Goal: Task Accomplishment & Management: Manage account settings

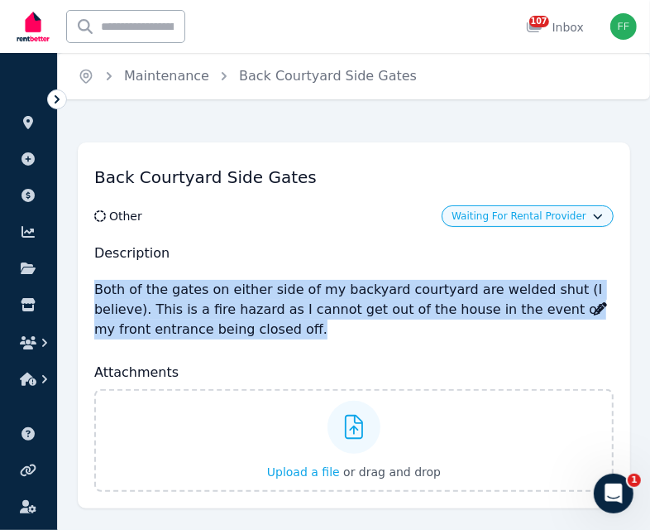
drag, startPoint x: 93, startPoint y: 285, endPoint x: 262, endPoint y: 326, distance: 174.6
click at [262, 326] on div "Back Courtyard Side Gates Other Waiting For Rental Provider Description Both of…" at bounding box center [354, 325] width 553 height 366
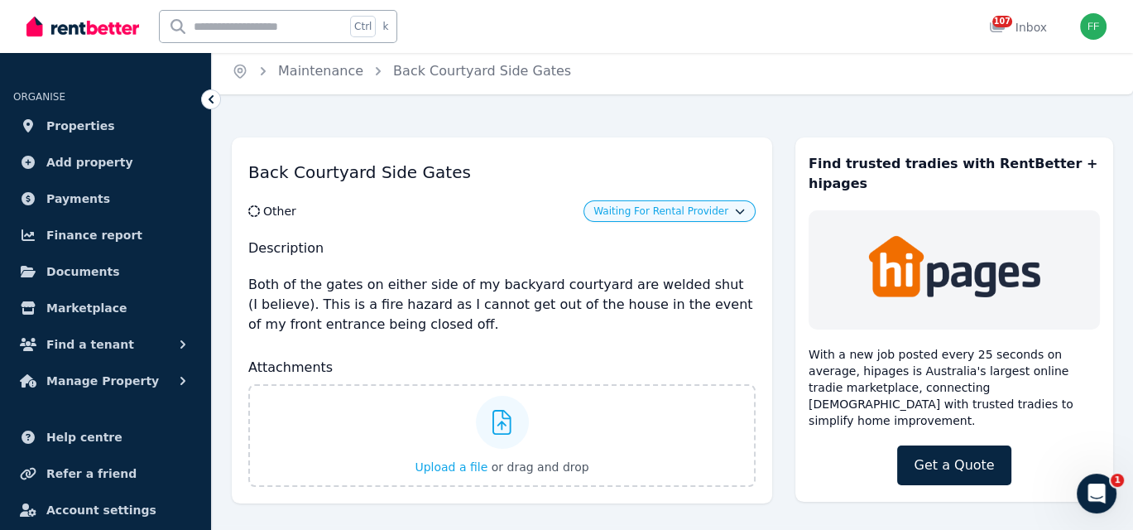
scroll to position [6, 0]
click at [537, 249] on h2 "Description" at bounding box center [501, 247] width 507 height 20
click at [727, 213] on span "Waiting For Rental Provider" at bounding box center [660, 210] width 135 height 13
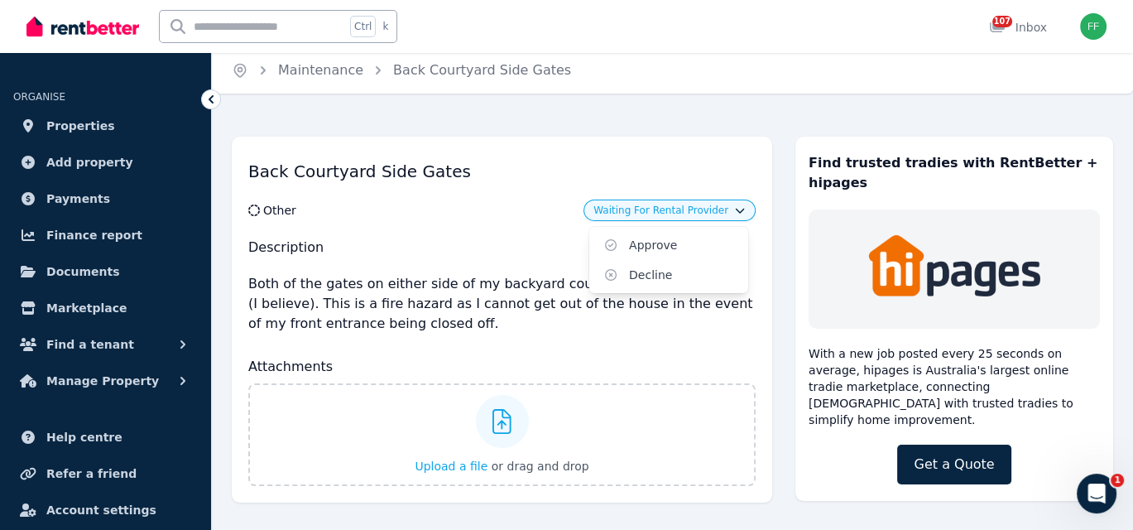
click at [473, 220] on div "Back Courtyard Side Gates Other Waiting For Rental Provider Approve Decline Des…" at bounding box center [502, 320] width 540 height 366
click at [544, 232] on div "Back Courtyard Side Gates Other Waiting For Rental Provider Description Both of…" at bounding box center [502, 320] width 540 height 366
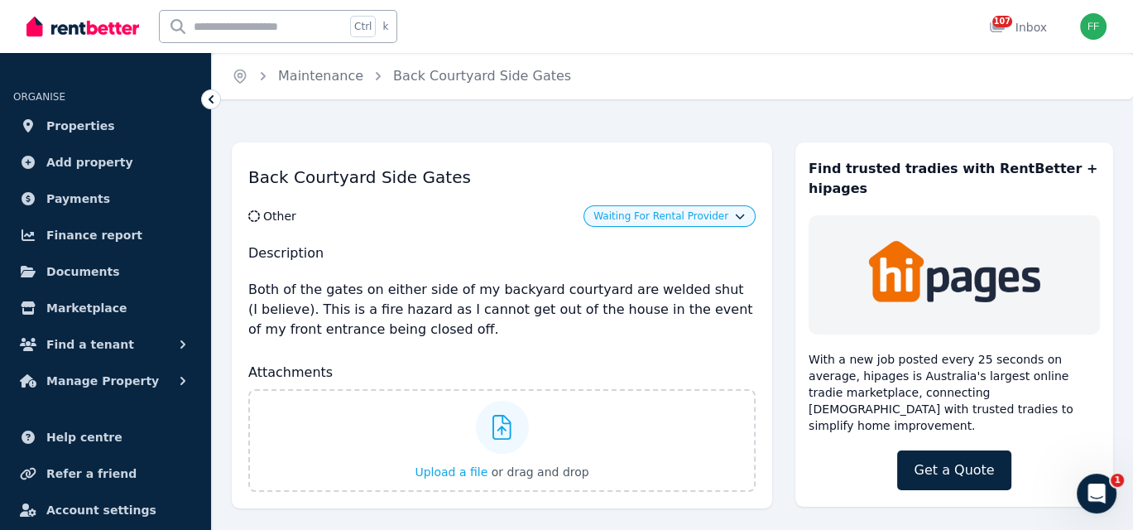
click at [268, 214] on div "Other" at bounding box center [279, 216] width 33 height 17
click at [255, 214] on icon at bounding box center [255, 216] width 15 height 12
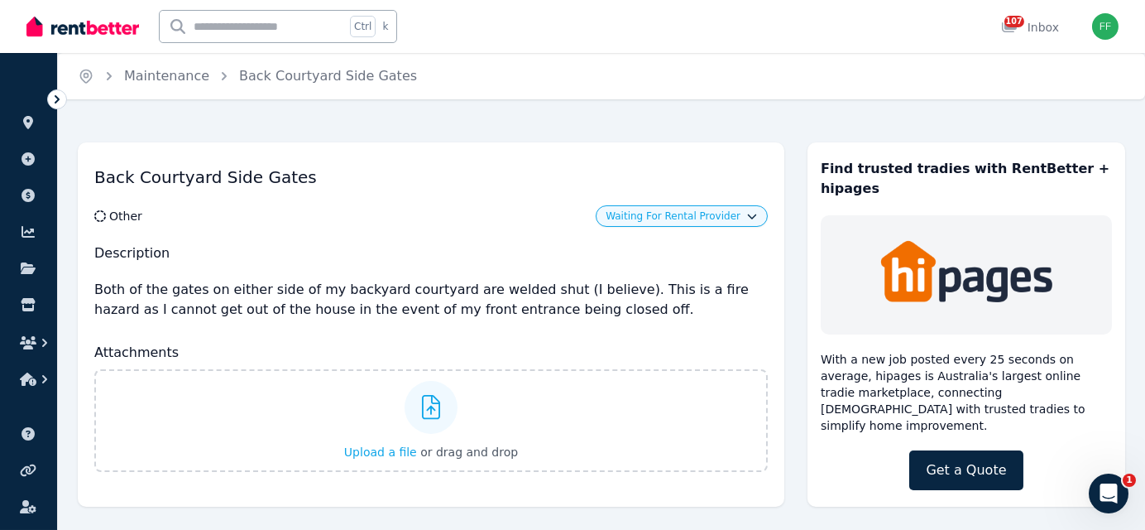
click at [676, 507] on div "Back Courtyard Side Gates Other Waiting For Rental Provider Description Both of…" at bounding box center [601, 331] width 1087 height 410
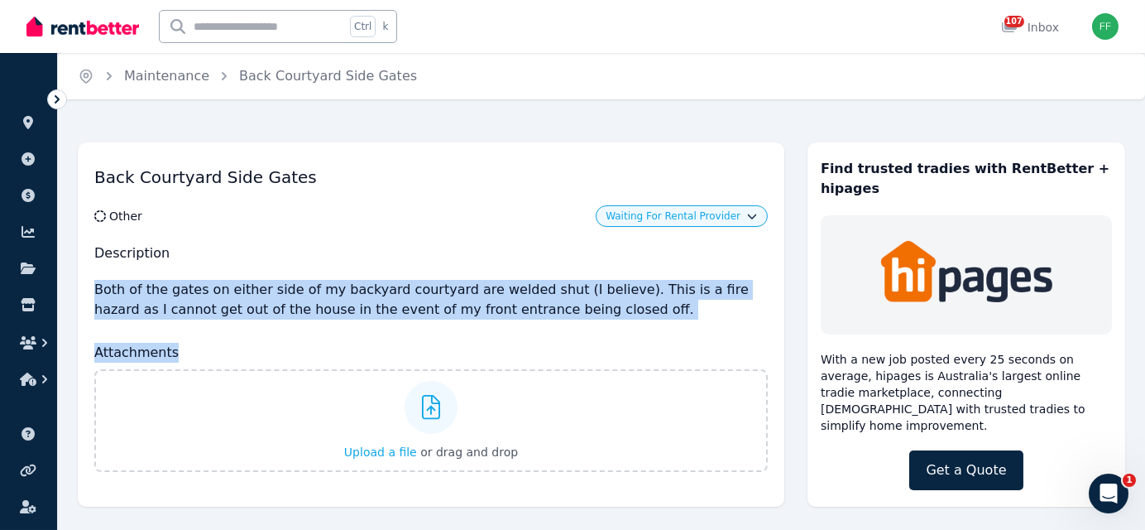
drag, startPoint x: 90, startPoint y: 281, endPoint x: 409, endPoint y: 329, distance: 322.2
click at [409, 329] on div "Back Courtyard Side Gates Other Waiting For Rental Provider Description Both of…" at bounding box center [431, 315] width 707 height 346
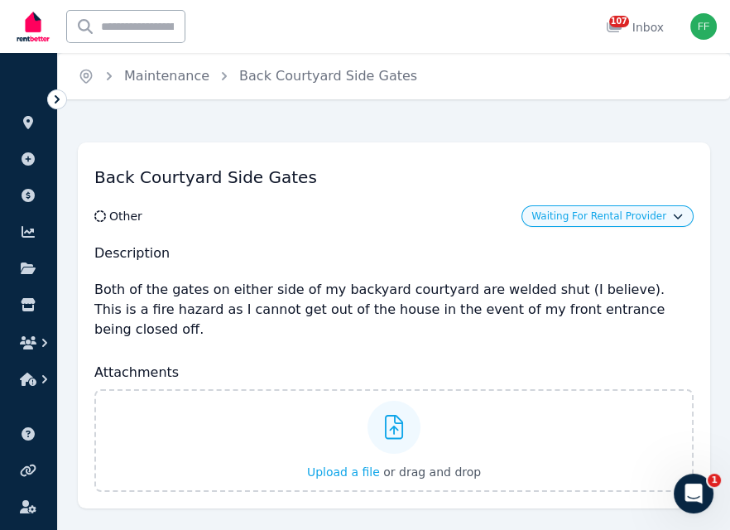
drag, startPoint x: 478, startPoint y: 136, endPoint x: 480, endPoint y: 125, distance: 10.9
click at [477, 136] on div "Back Courtyard Side Gates Other Waiting For Rental Provider Description Both of…" at bounding box center [394, 481] width 632 height 710
click at [594, 219] on span "Waiting For Rental Provider" at bounding box center [598, 215] width 135 height 13
click at [444, 209] on div "Waiting For Rental Provider Approve Decline" at bounding box center [544, 216] width 300 height 22
click at [55, 101] on icon at bounding box center [57, 99] width 17 height 17
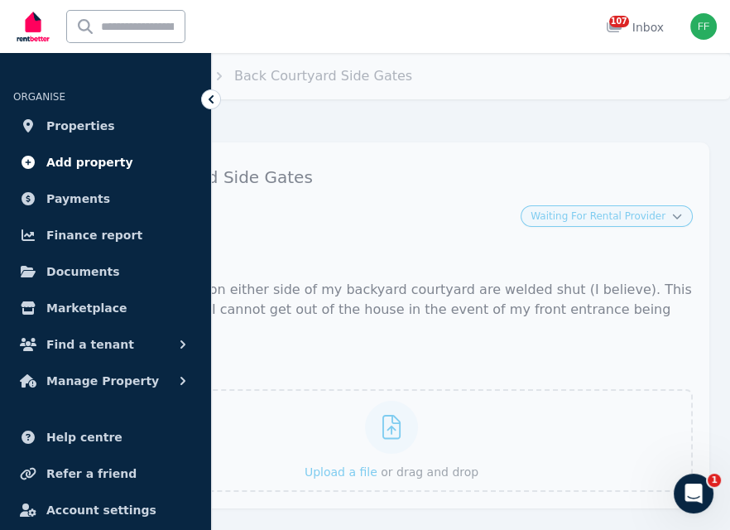
click at [84, 162] on span "Add property" at bounding box center [89, 162] width 87 height 20
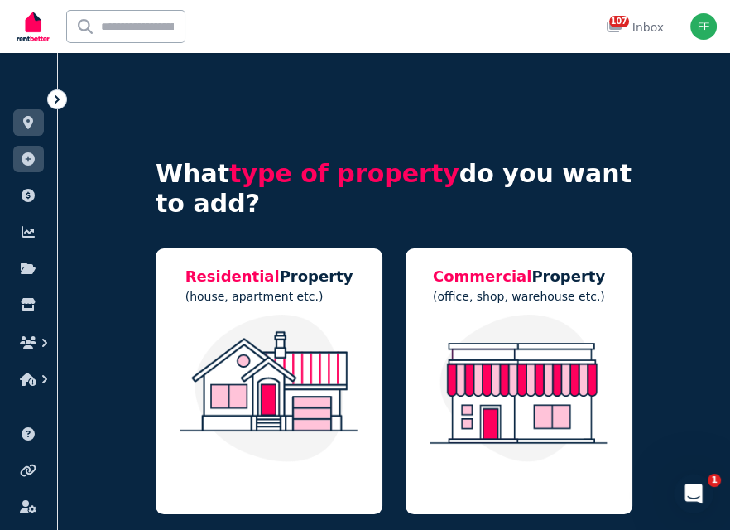
click at [56, 94] on icon at bounding box center [57, 99] width 17 height 17
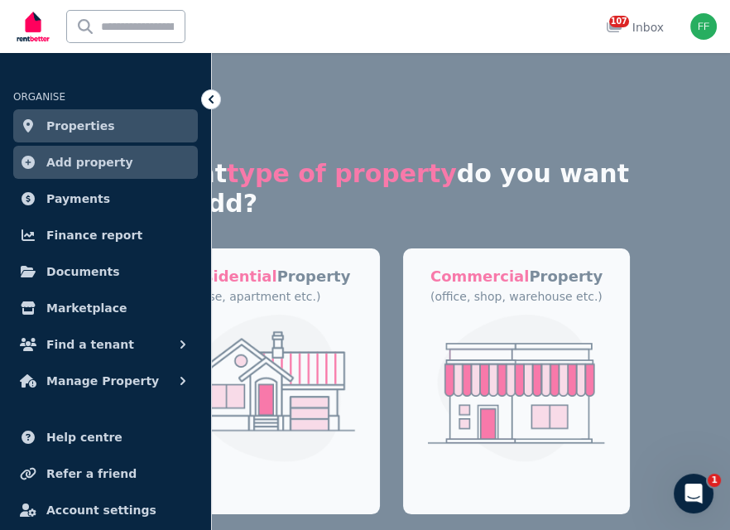
click at [65, 122] on span "Properties" at bounding box center [80, 126] width 69 height 20
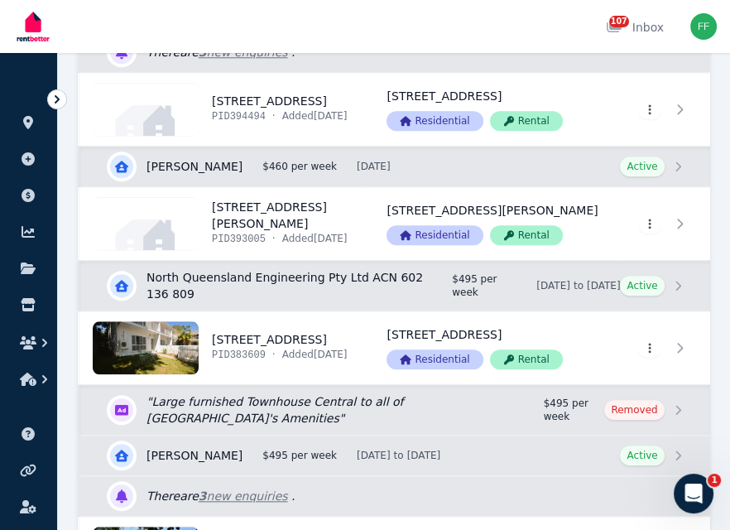
scroll to position [1738, 0]
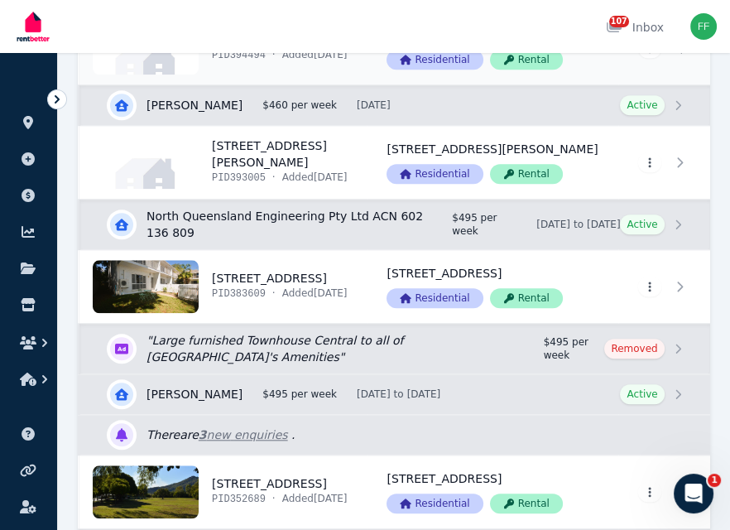
click at [405, 84] on link "View property details" at bounding box center [492, 48] width 251 height 73
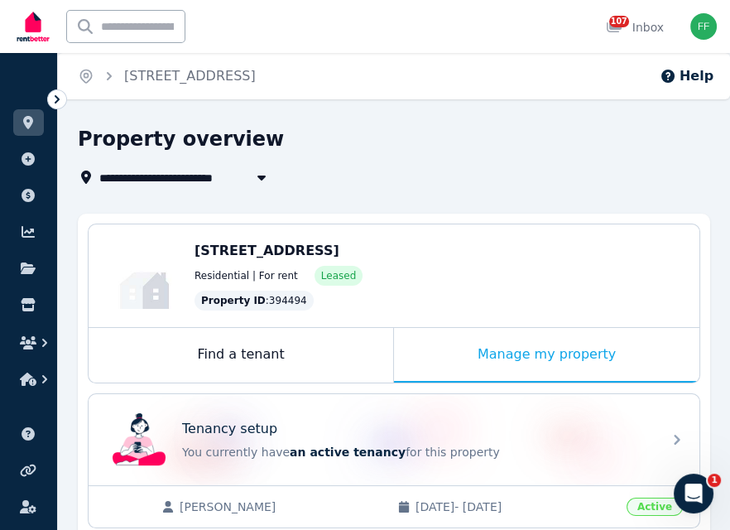
click at [252, 251] on span "[STREET_ADDRESS]" at bounding box center [266, 250] width 145 height 16
click at [324, 255] on span "[STREET_ADDRESS]" at bounding box center [266, 250] width 145 height 16
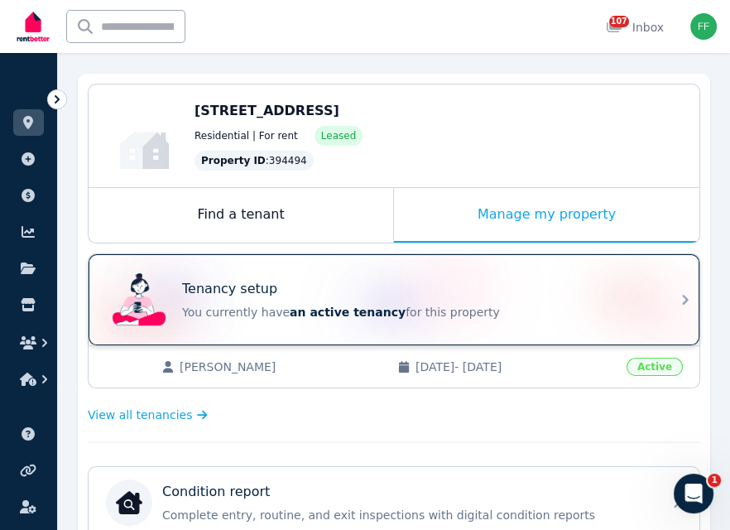
scroll to position [166, 0]
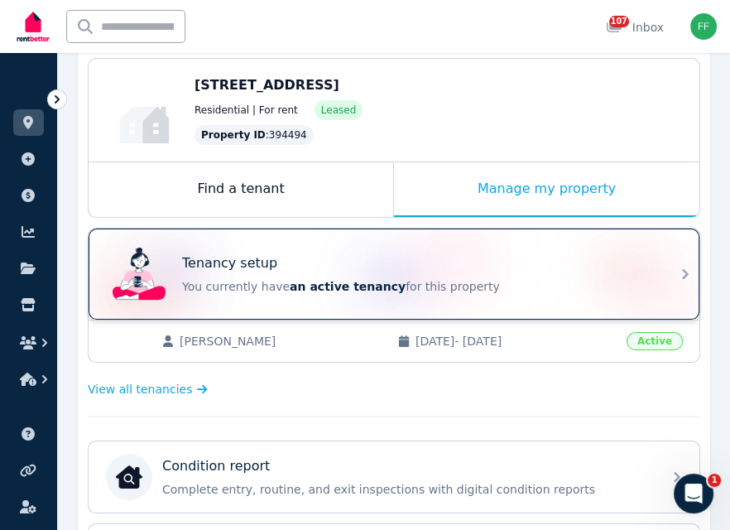
click at [316, 287] on span "an active tenancy" at bounding box center [348, 286] width 116 height 13
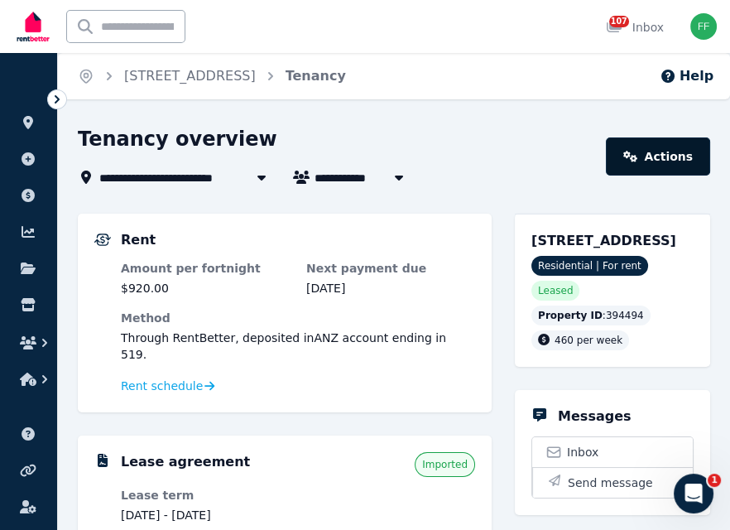
click at [643, 168] on link "Actions" at bounding box center [658, 156] width 104 height 38
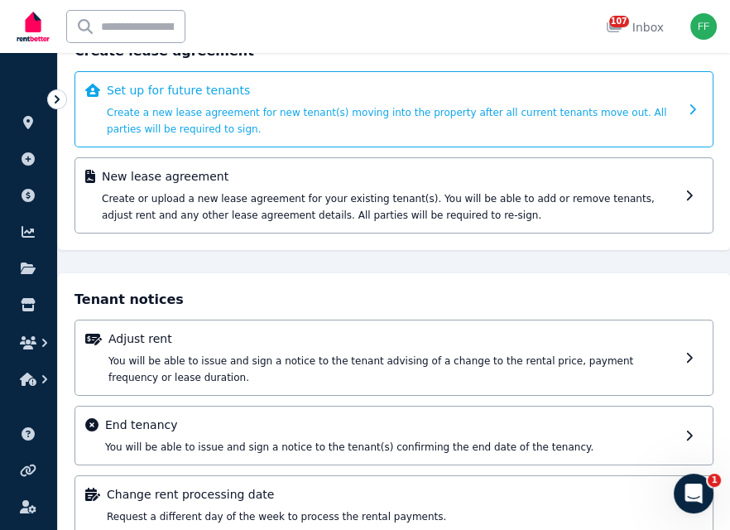
scroll to position [195, 0]
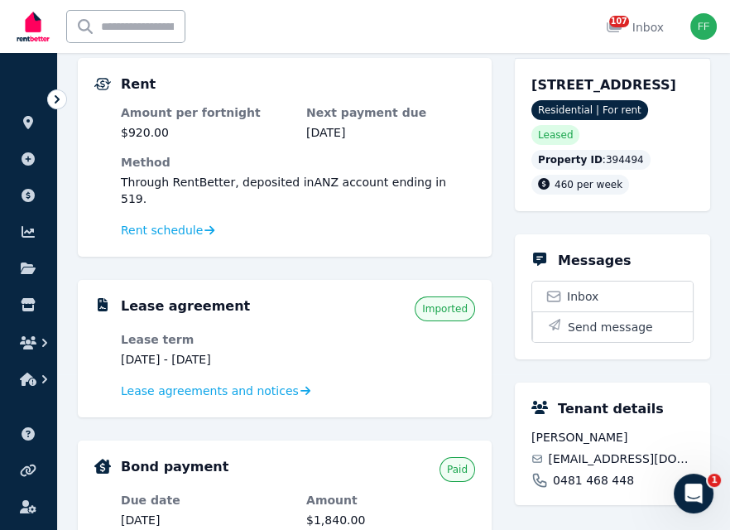
scroll to position [166, 0]
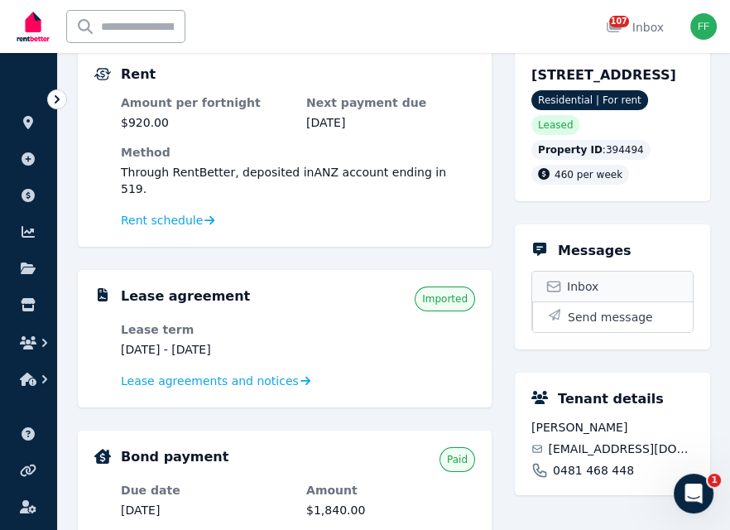
click at [588, 295] on span "Inbox" at bounding box center [582, 286] width 31 height 17
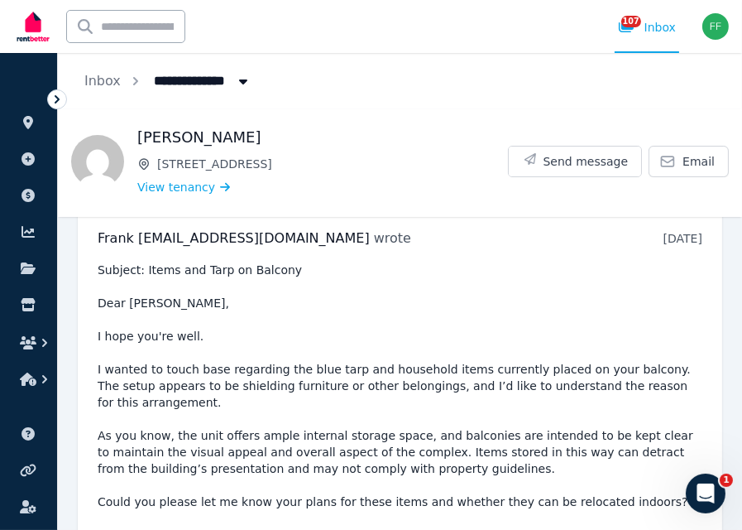
scroll to position [132, 0]
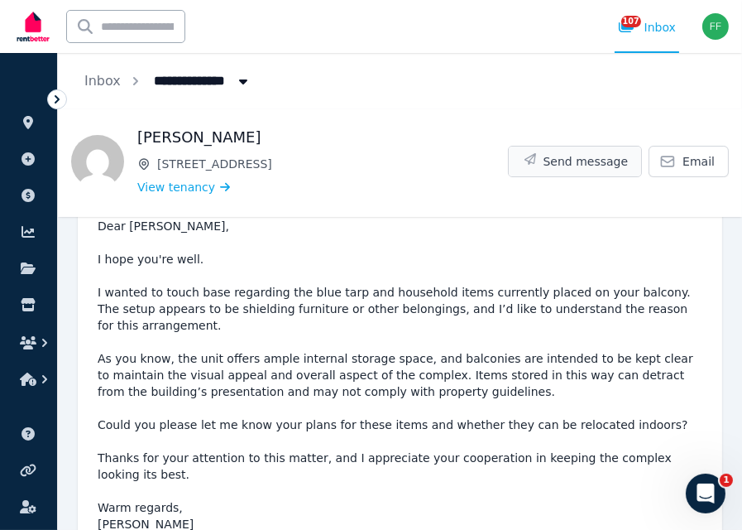
click at [534, 166] on button "Send message" at bounding box center [575, 161] width 133 height 30
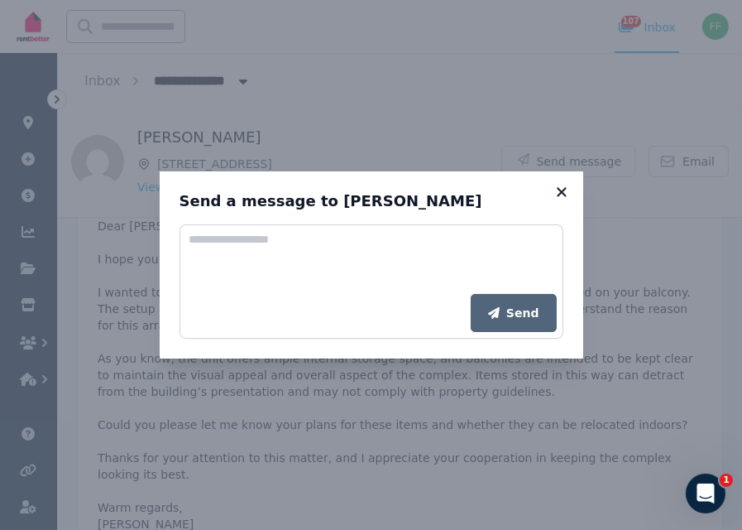
click at [559, 194] on icon at bounding box center [561, 191] width 9 height 9
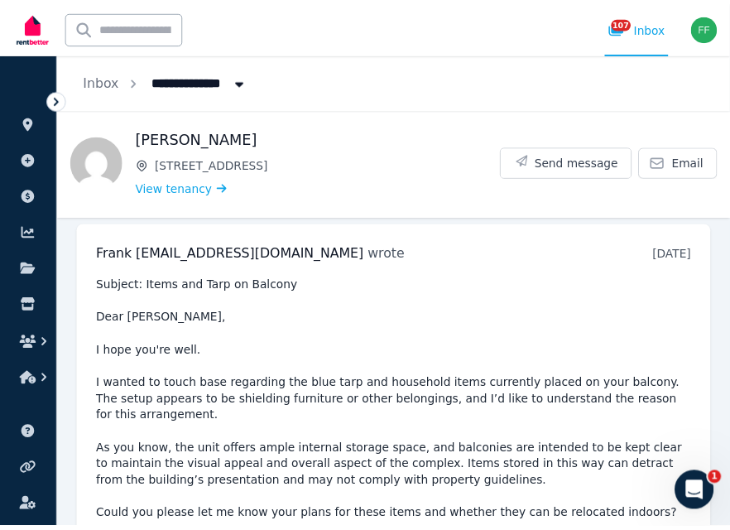
scroll to position [0, 0]
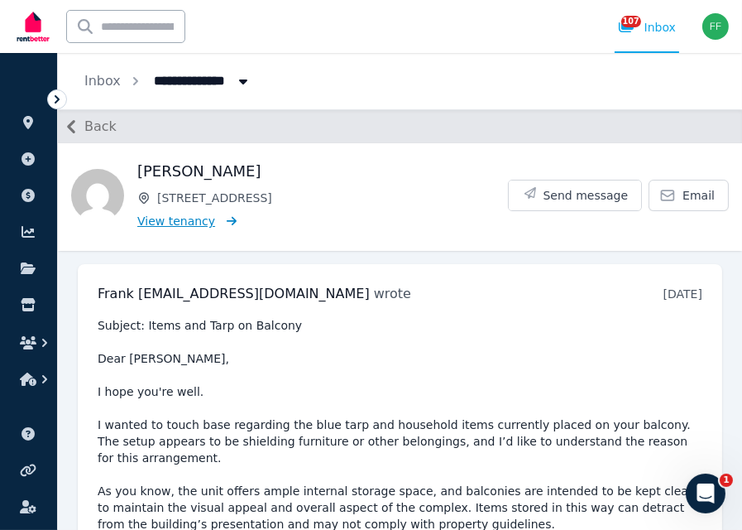
click at [163, 220] on span "View tenancy" at bounding box center [176, 221] width 78 height 17
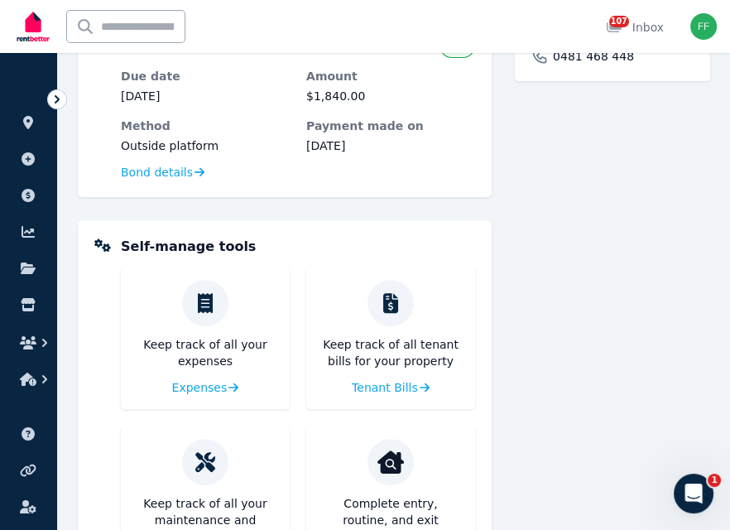
scroll to position [662, 0]
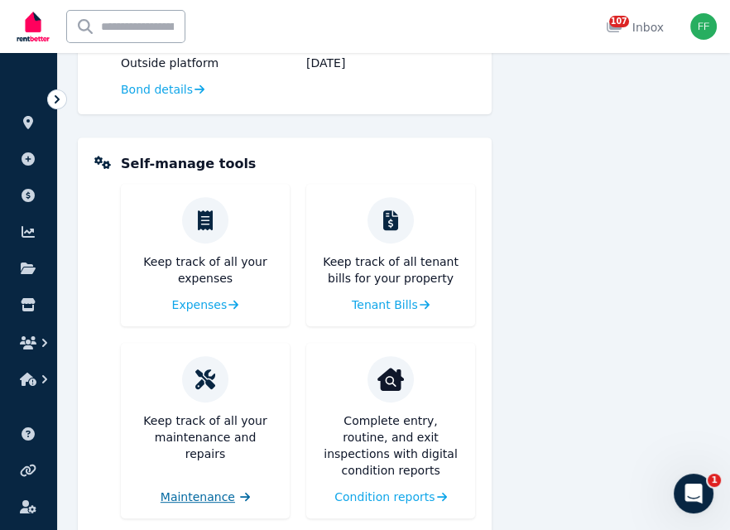
click at [230, 488] on span "Maintenance" at bounding box center [198, 496] width 74 height 17
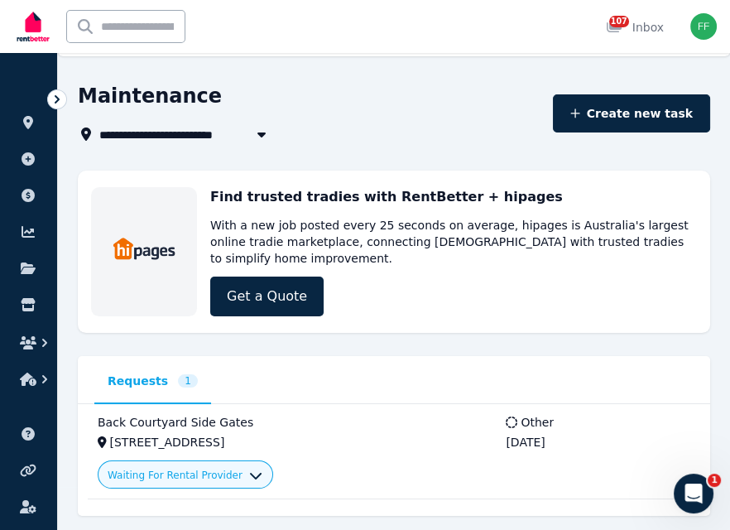
scroll to position [63, 0]
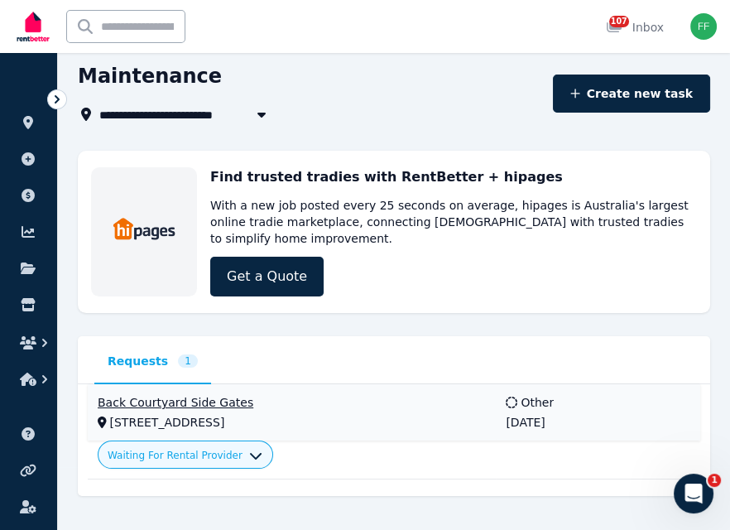
click at [355, 414] on div "[STREET_ADDRESS]" at bounding box center [298, 422] width 377 height 17
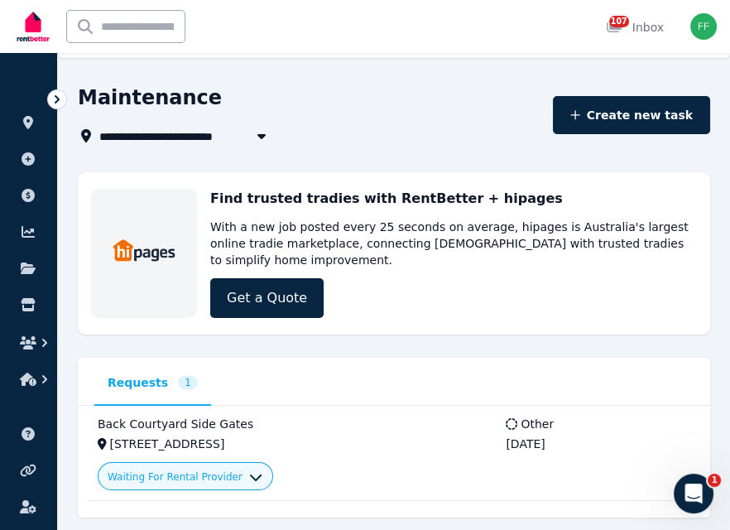
scroll to position [63, 0]
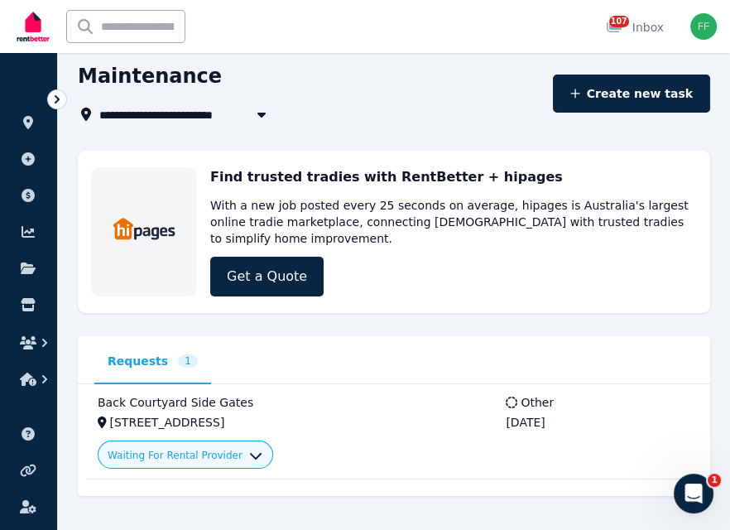
click at [261, 112] on icon "button" at bounding box center [261, 114] width 17 height 13
type input "**********"
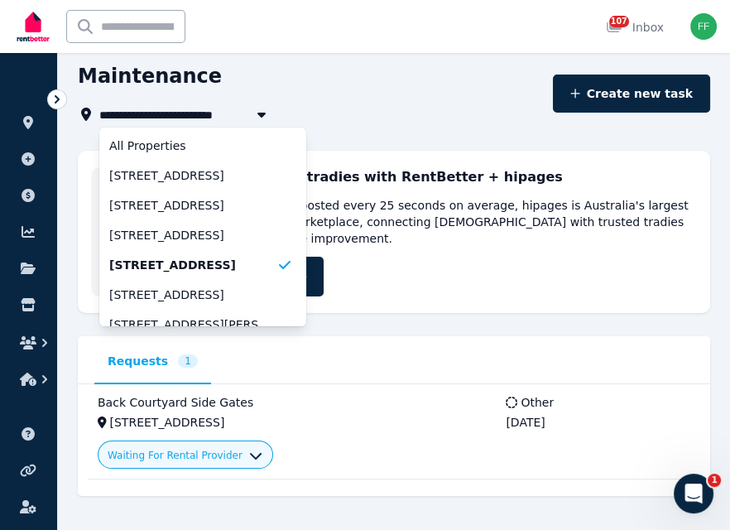
click at [401, 288] on div "Find trusted tradies with RentBetter + hipages With a new job posted every 25 s…" at bounding box center [394, 232] width 632 height 162
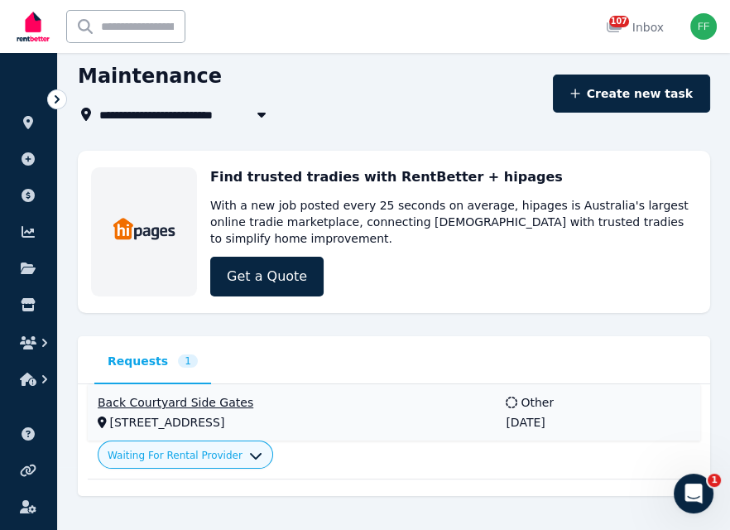
click at [168, 394] on div "Back Courtyard Side Gates" at bounding box center [292, 402] width 388 height 17
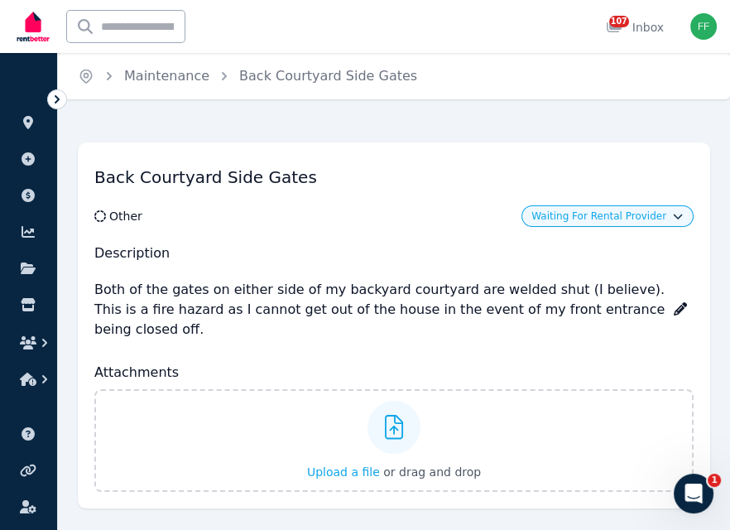
click at [680, 302] on icon at bounding box center [680, 308] width 13 height 13
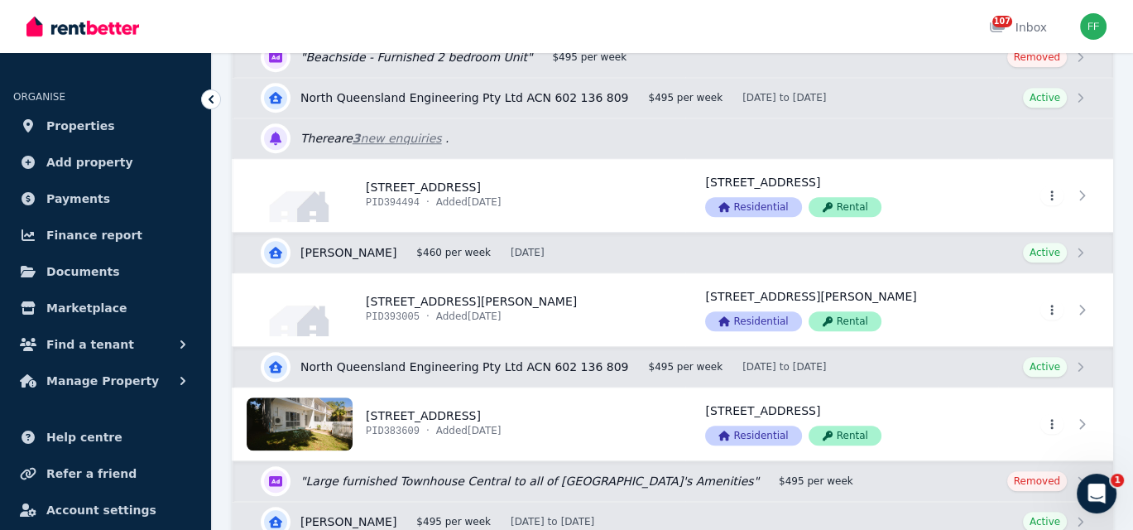
scroll to position [1572, 0]
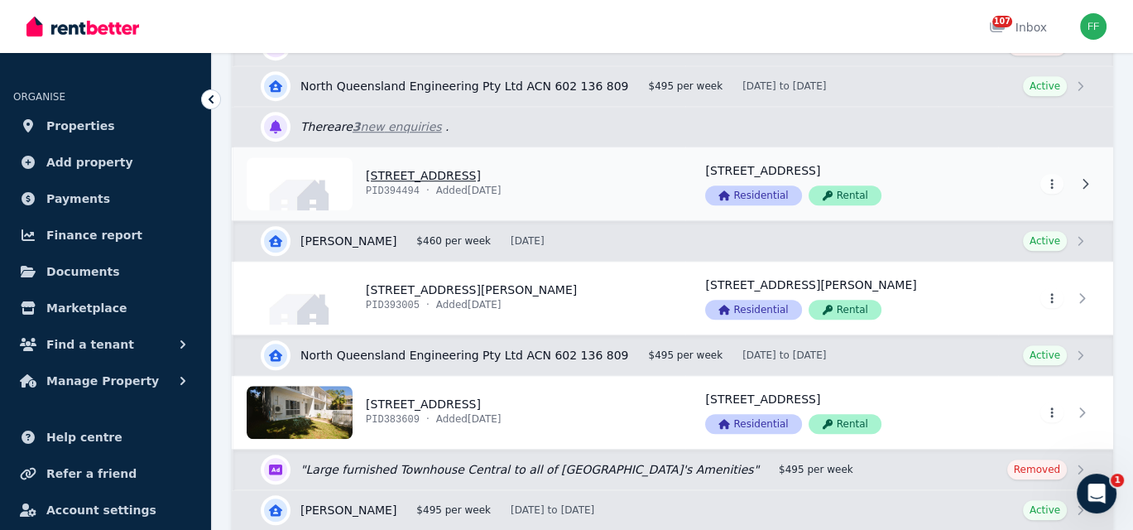
click at [995, 169] on link "View property details" at bounding box center [841, 183] width 312 height 73
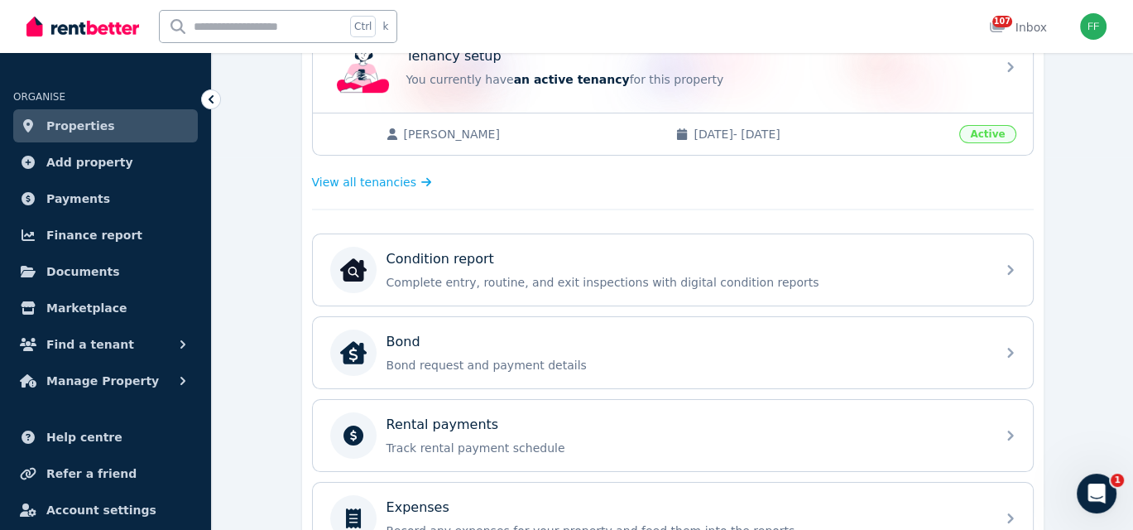
scroll to position [414, 0]
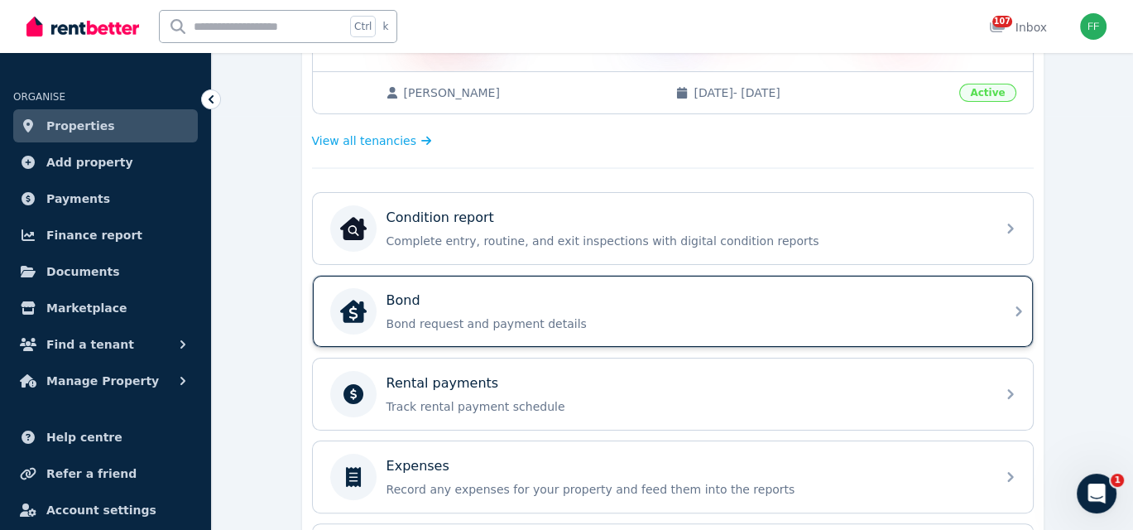
click at [1019, 307] on icon at bounding box center [1018, 311] width 6 height 10
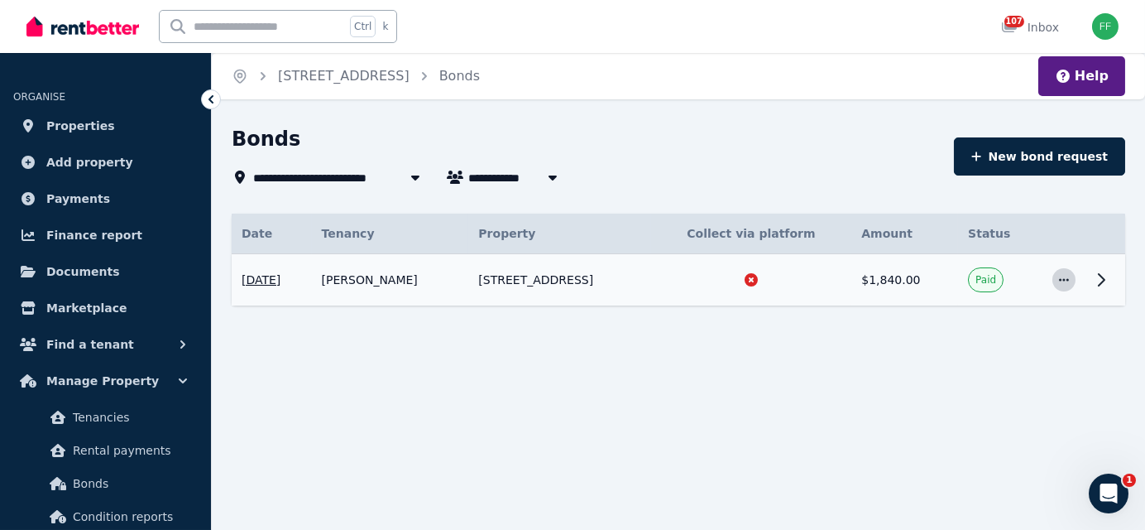
click at [1062, 283] on icon "button" at bounding box center [1064, 280] width 13 height 12
click at [1023, 329] on span "View details" at bounding box center [1010, 324] width 106 height 20
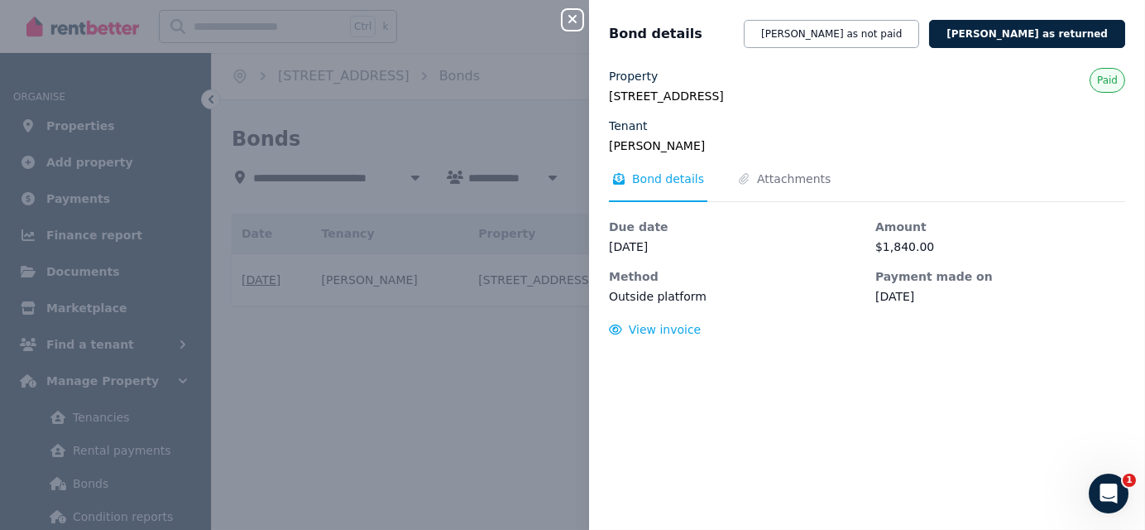
click at [495, 57] on div "Close panel Bond details Mark bond as not paid Mark bond as returned Property 8…" at bounding box center [572, 265] width 1145 height 530
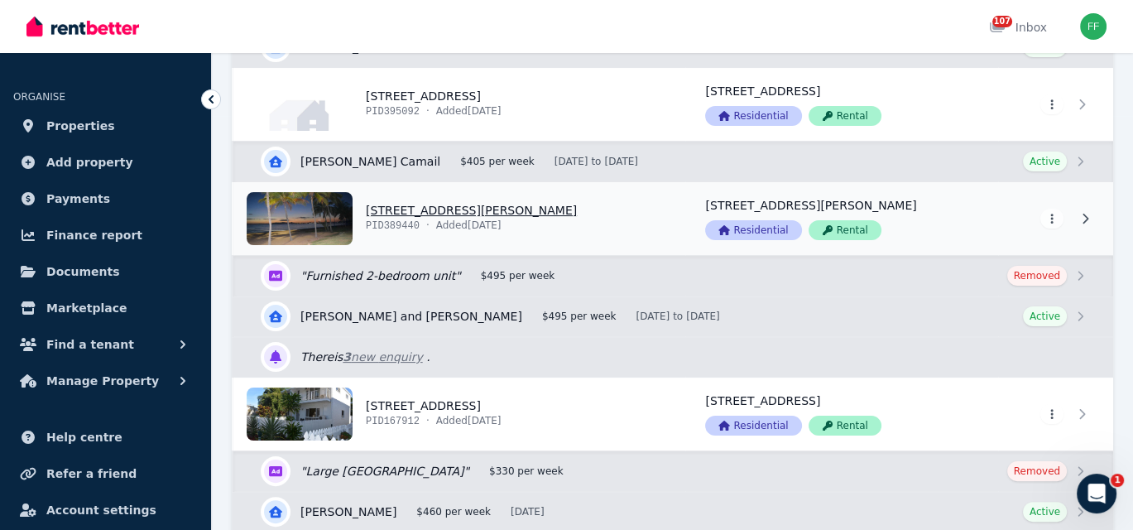
scroll to position [331, 0]
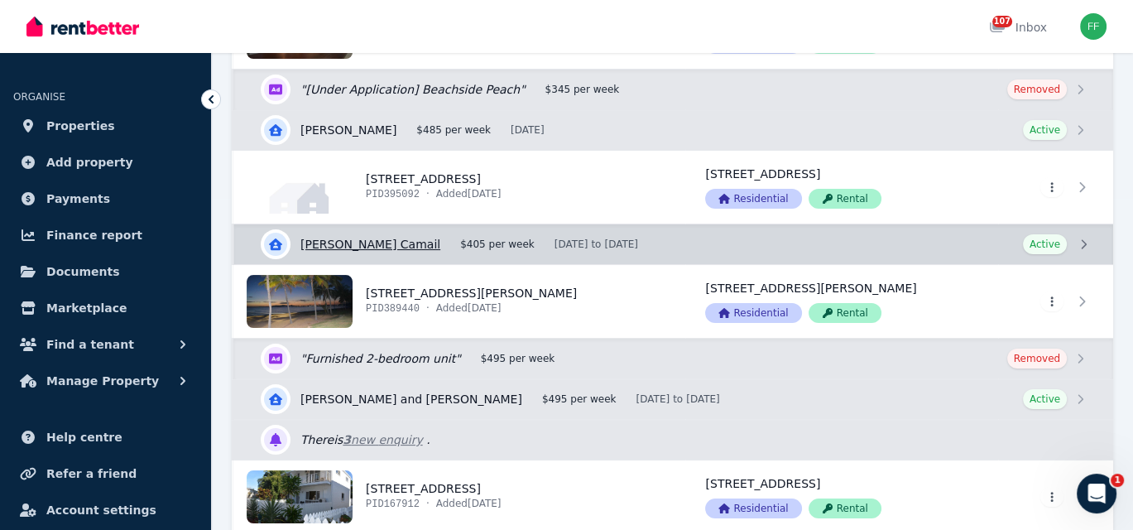
click at [1084, 242] on link "View details for [PERSON_NAME] Camail" at bounding box center [673, 244] width 879 height 40
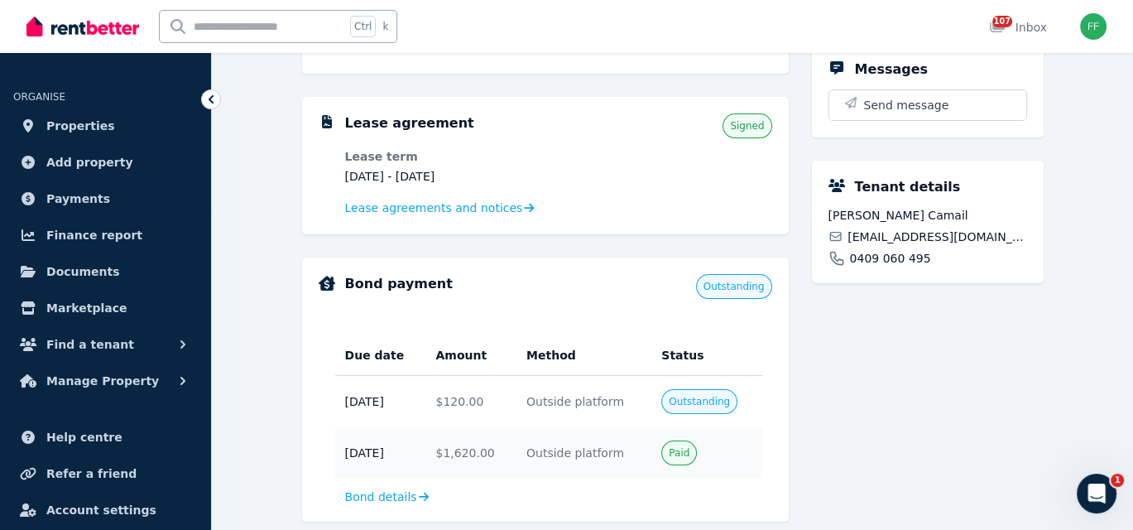
scroll to position [331, 0]
